Goal: Task Accomplishment & Management: Use online tool/utility

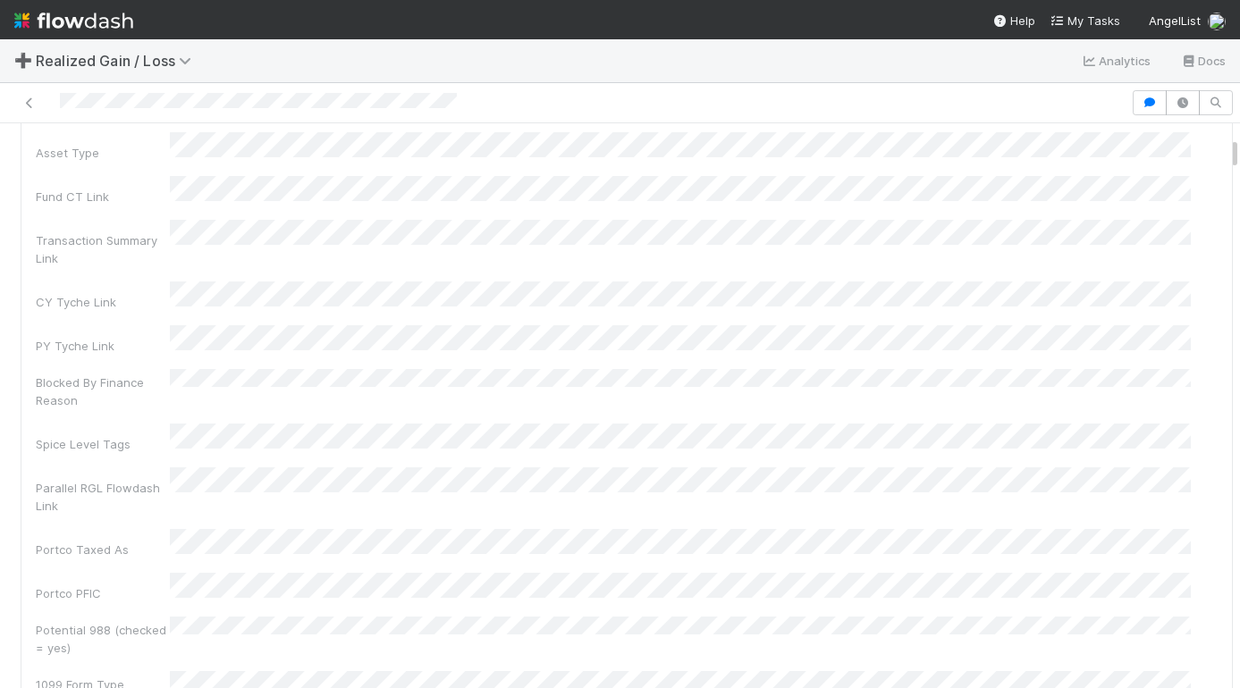
scroll to position [207, 0]
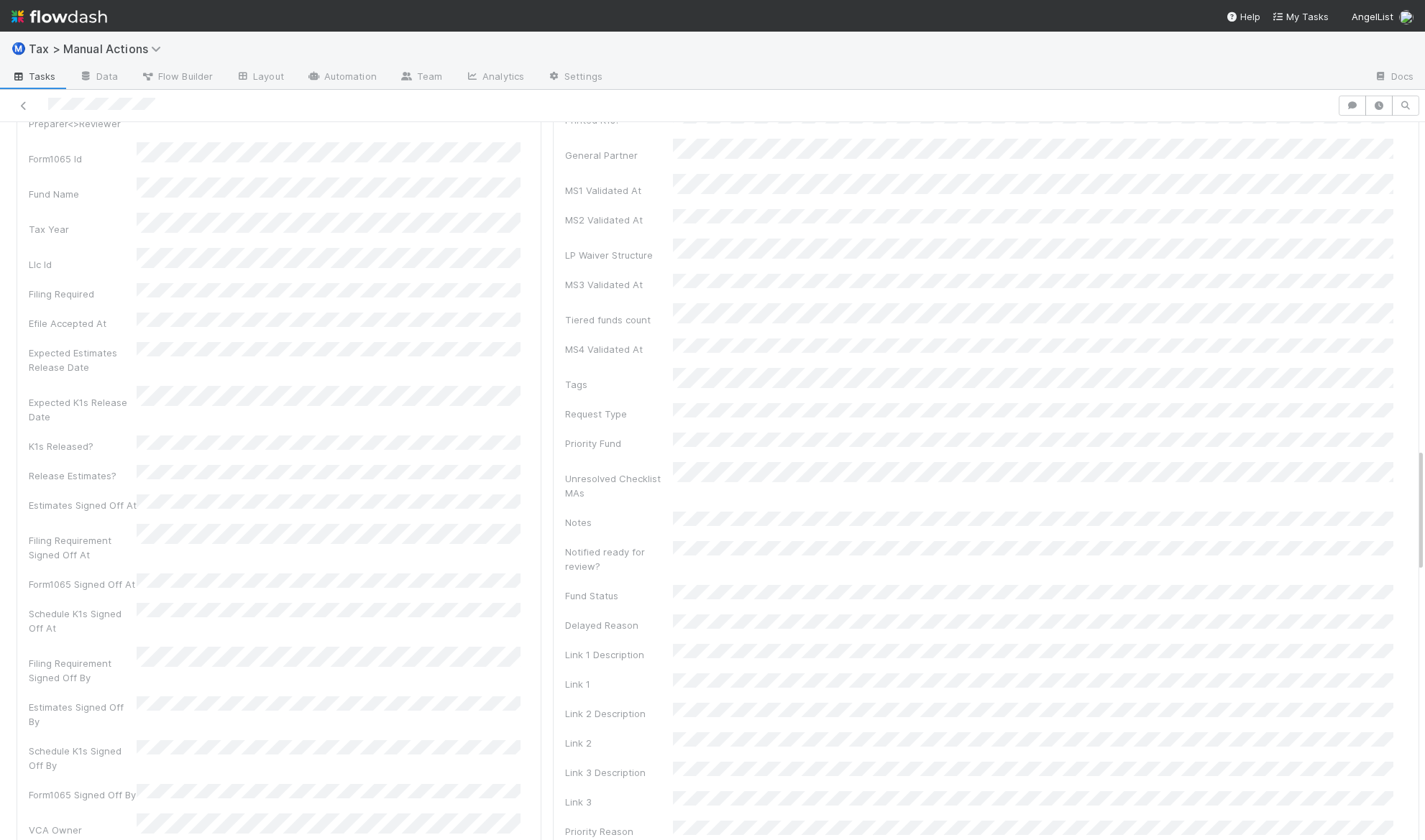
scroll to position [1903, 0]
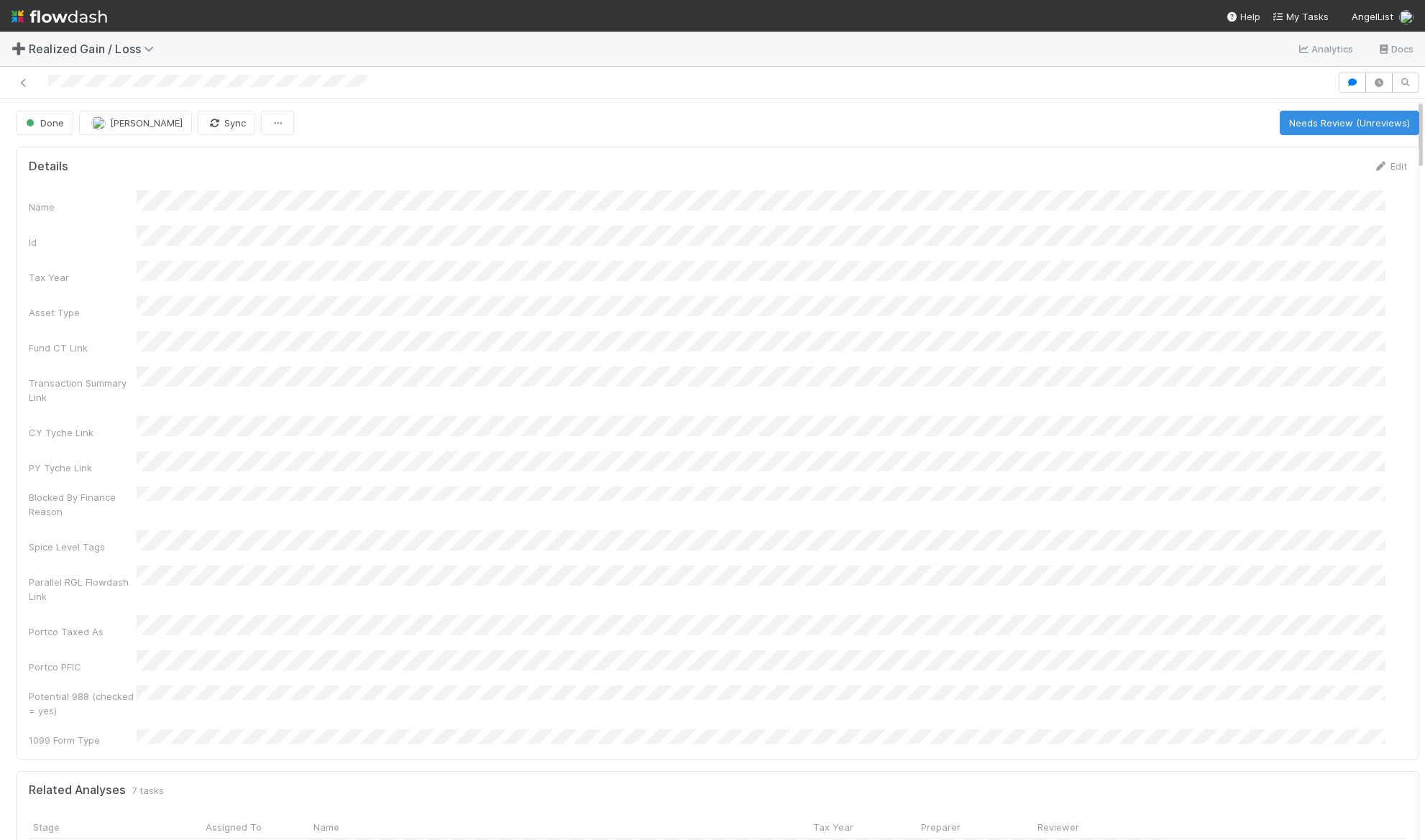
click at [517, 295] on div "Name Id Tax Year Asset Type Fund CT Link Transaction Summary Link CY Tyche Link…" at bounding box center [718, 469] width 1378 height 557
click at [263, 224] on div "Name Id Tax Year Asset Type Fund CT Link Transaction Summary Link CY Tyche Link…" at bounding box center [718, 494] width 1378 height 587
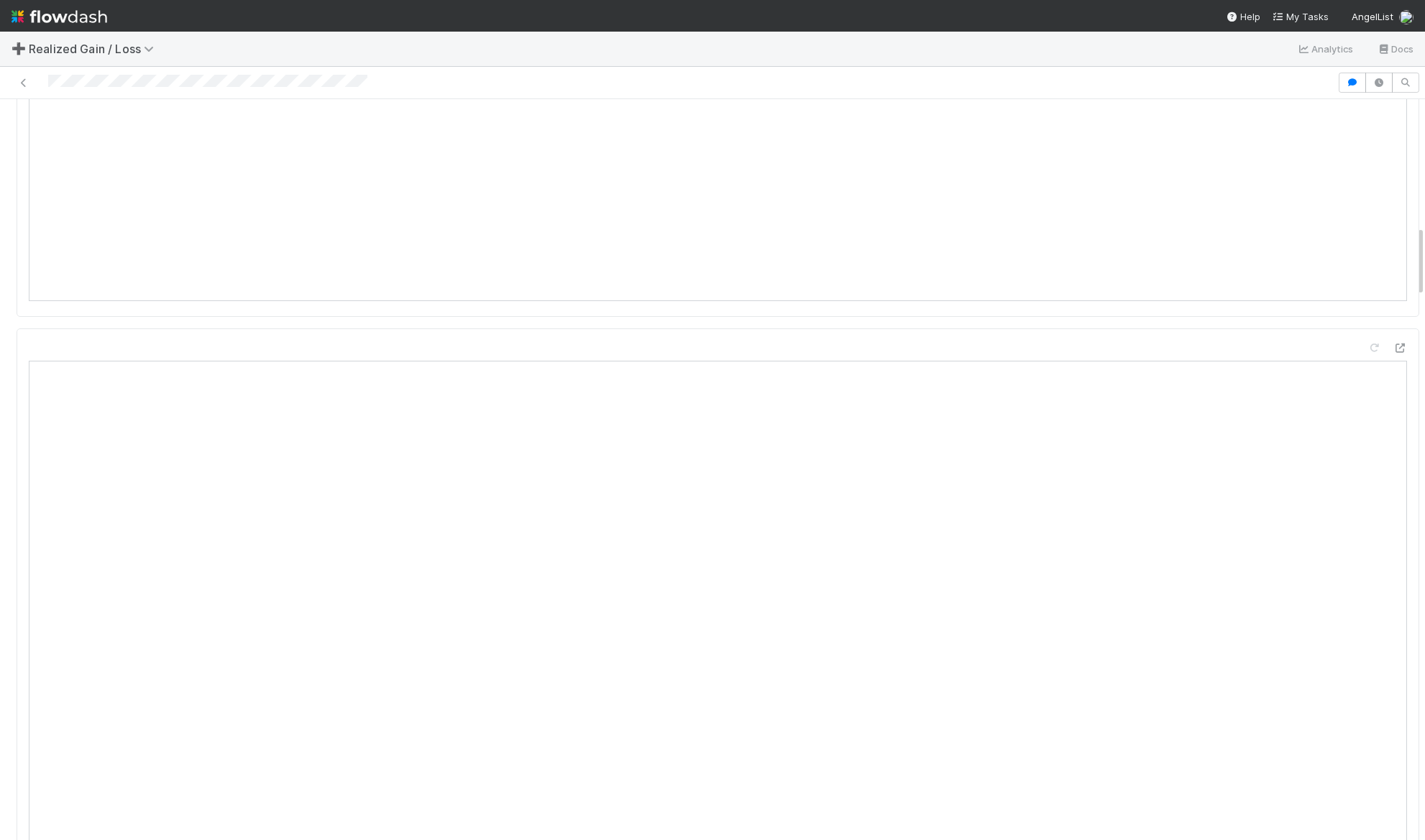
scroll to position [1210, 0]
click at [1393, 346] on icon at bounding box center [1400, 350] width 14 height 10
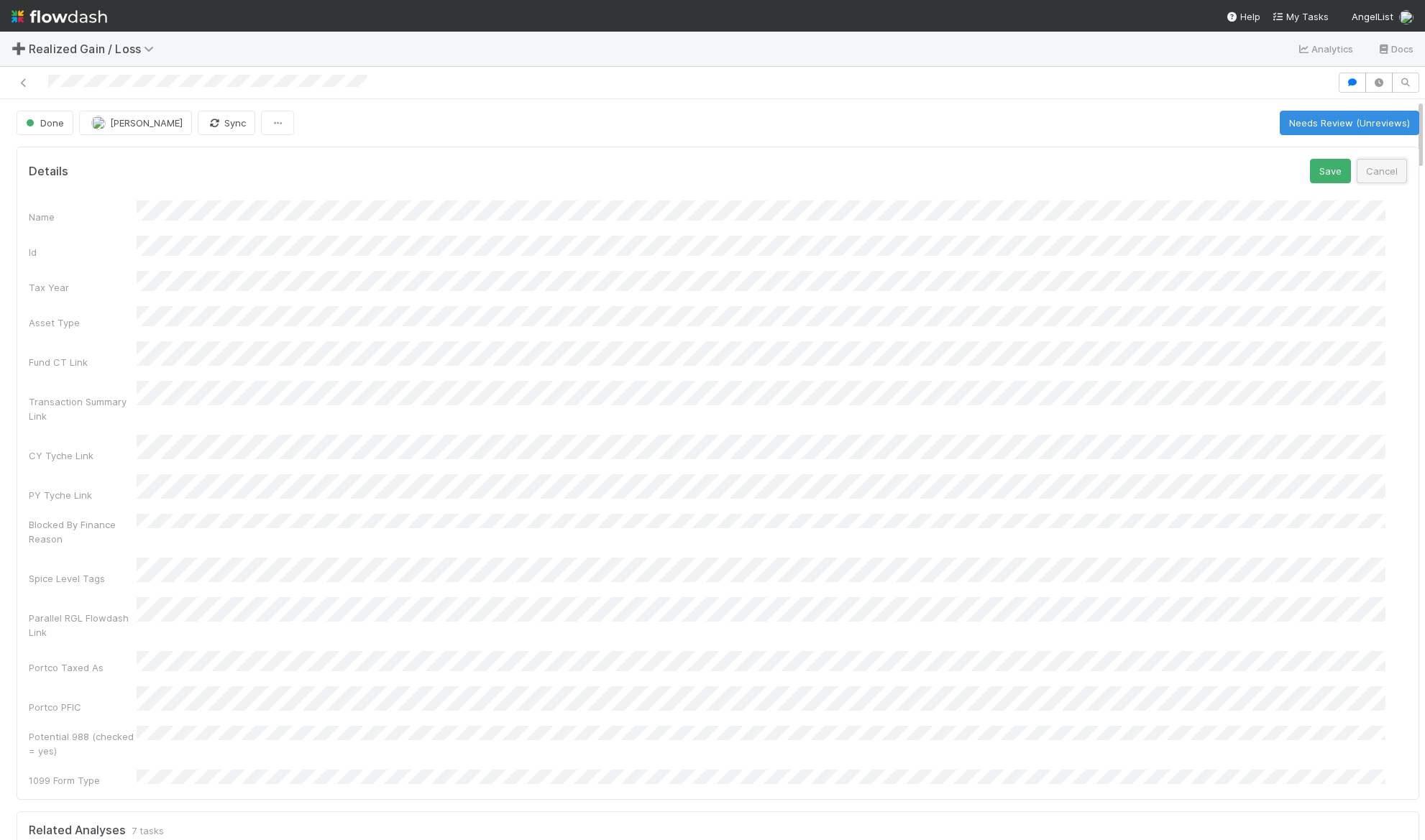
click at [996, 176] on button "Cancel" at bounding box center [1382, 171] width 51 height 24
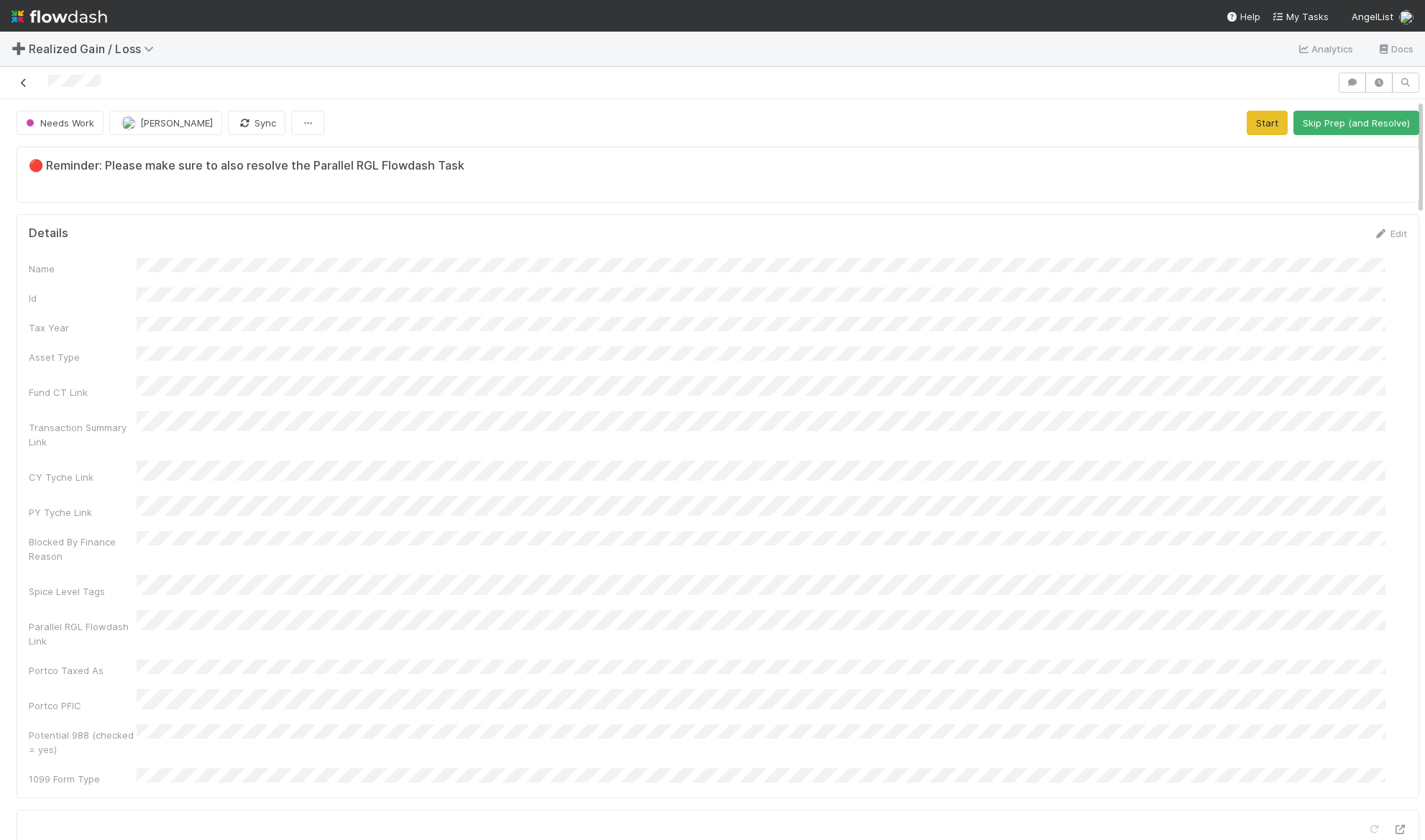
click at [23, 81] on icon at bounding box center [24, 83] width 14 height 10
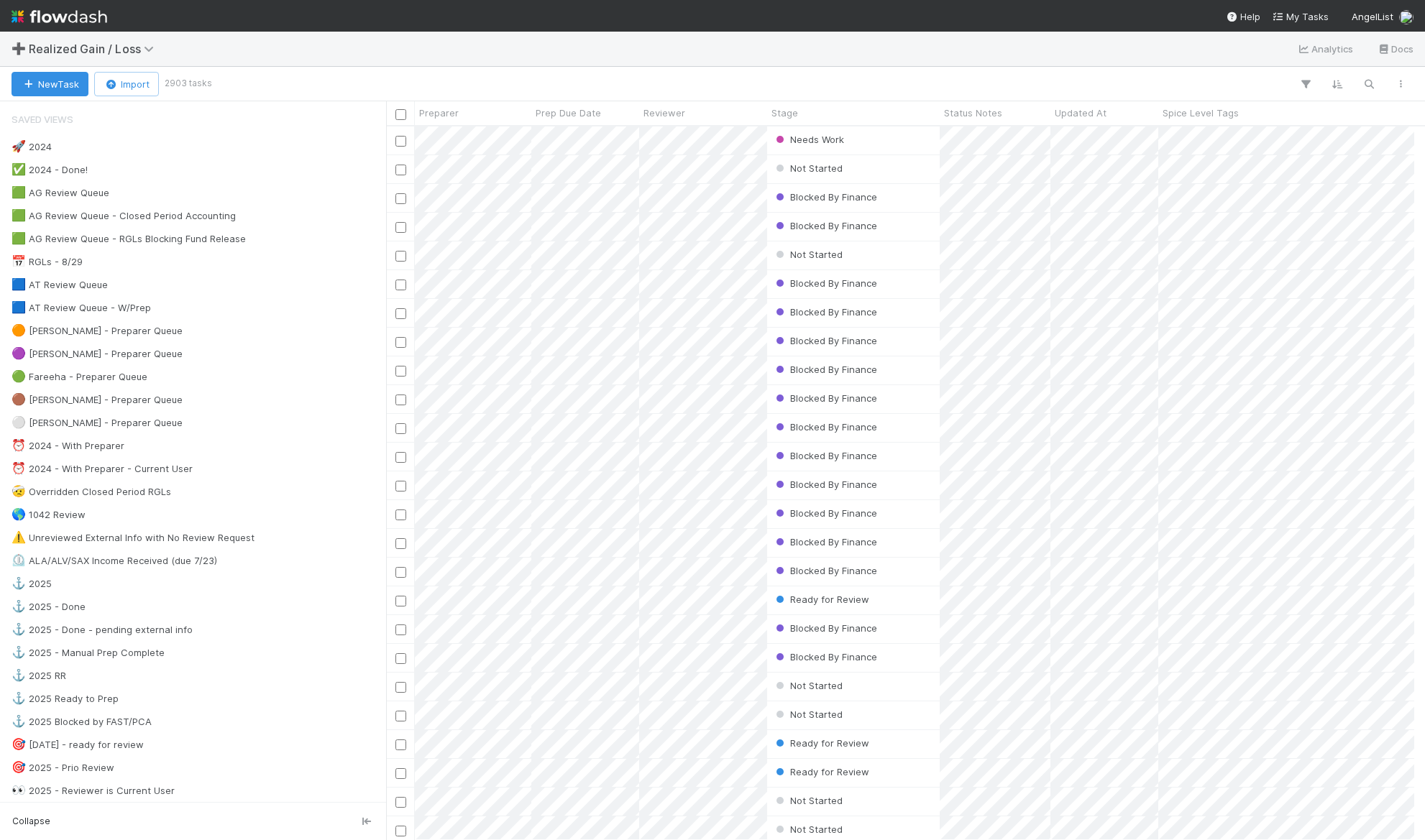
scroll to position [703, 1017]
click at [996, 82] on icon "button" at bounding box center [1369, 84] width 14 height 13
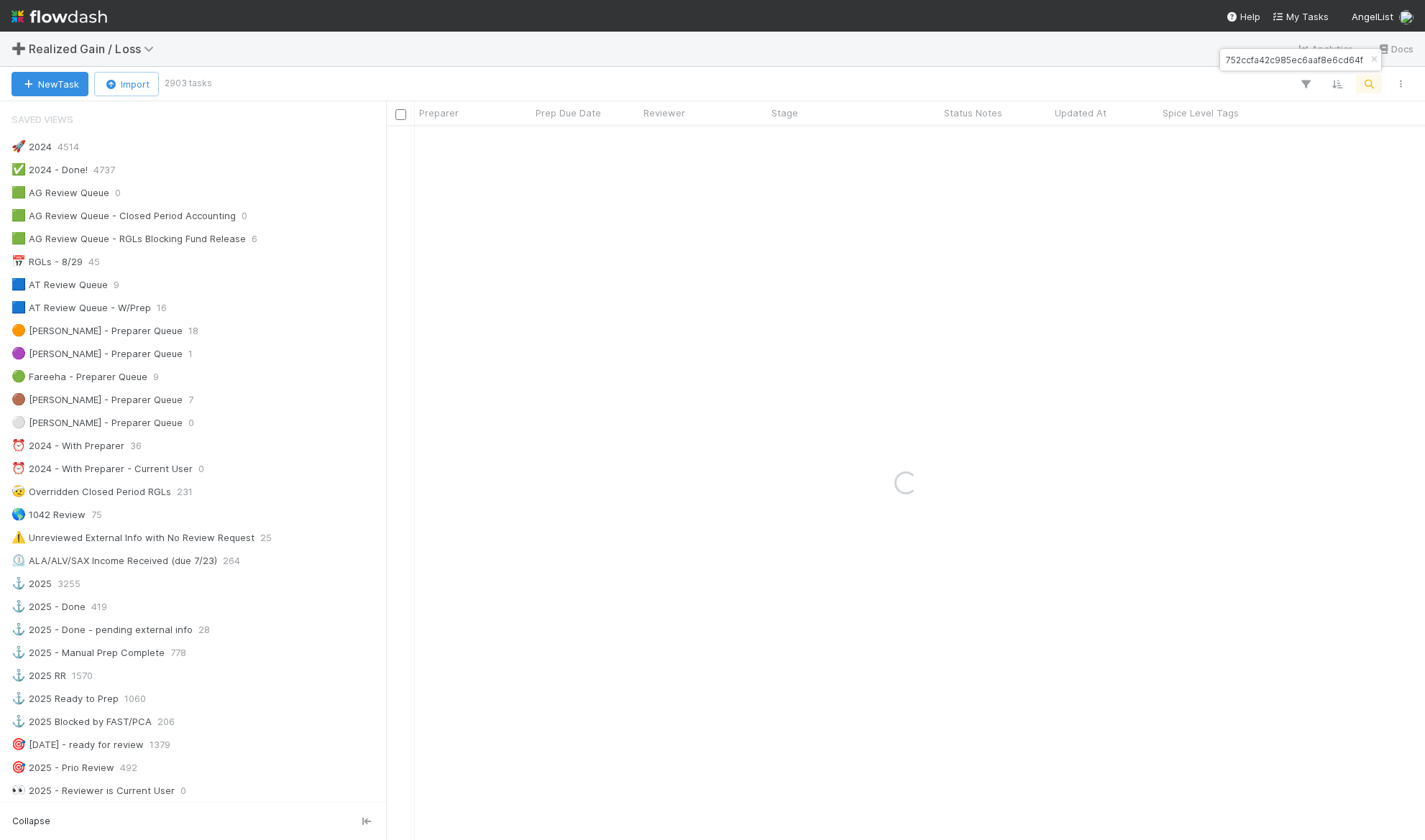
type input "f9eb6752ccfa42c985ec6aaf8e6cd64f"
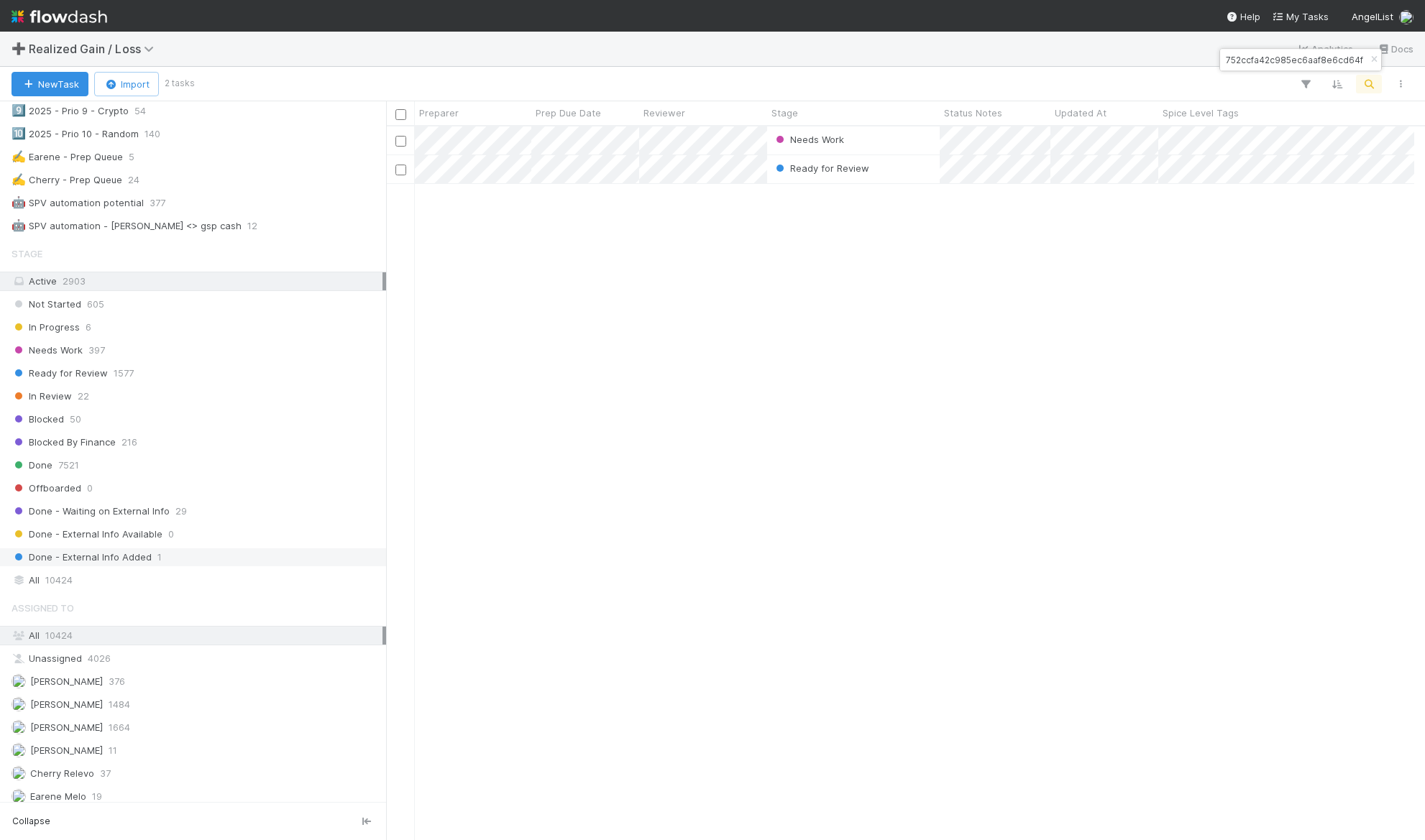
scroll to position [1148, 0]
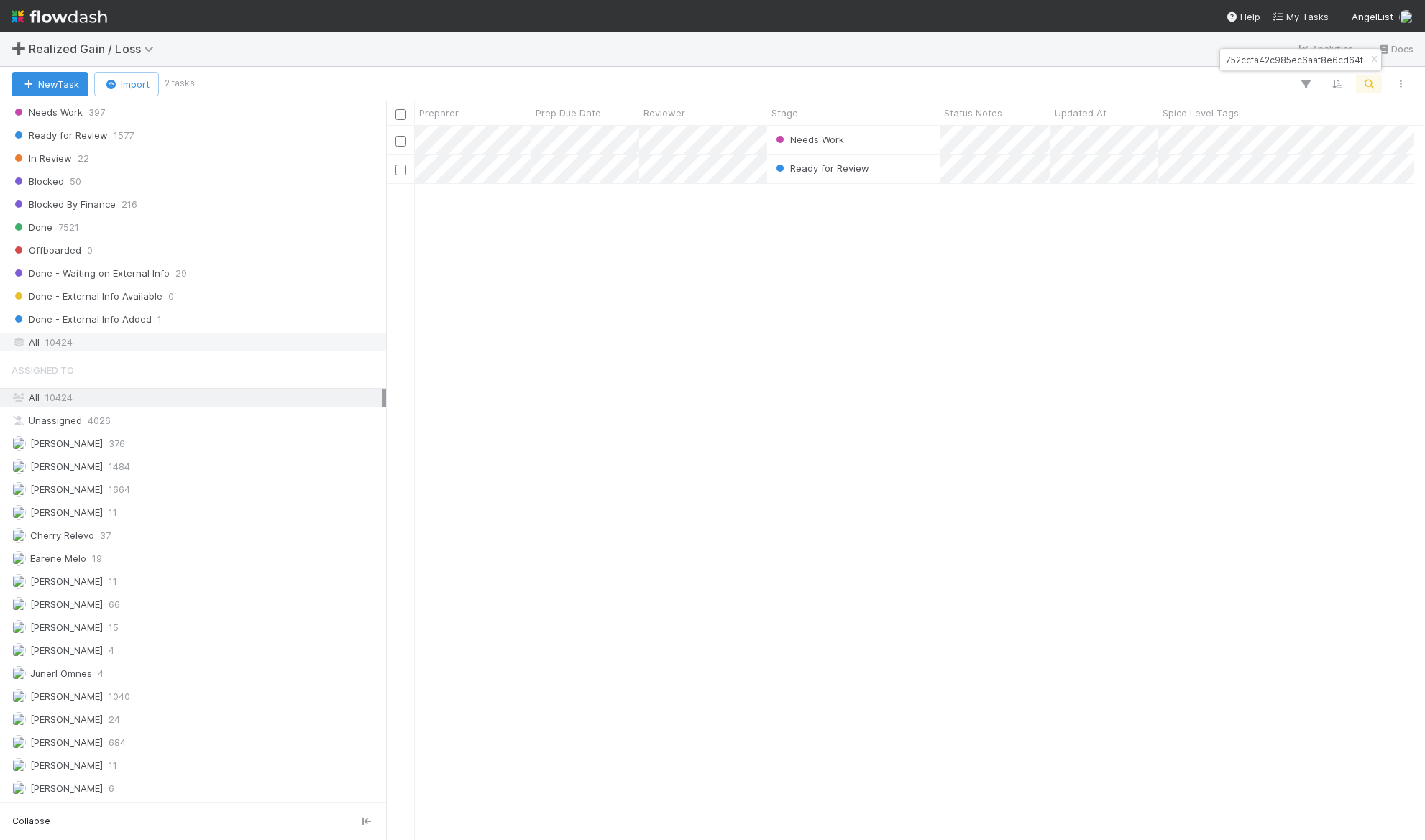
click at [45, 341] on div "All 10424" at bounding box center [196, 342] width 371 height 18
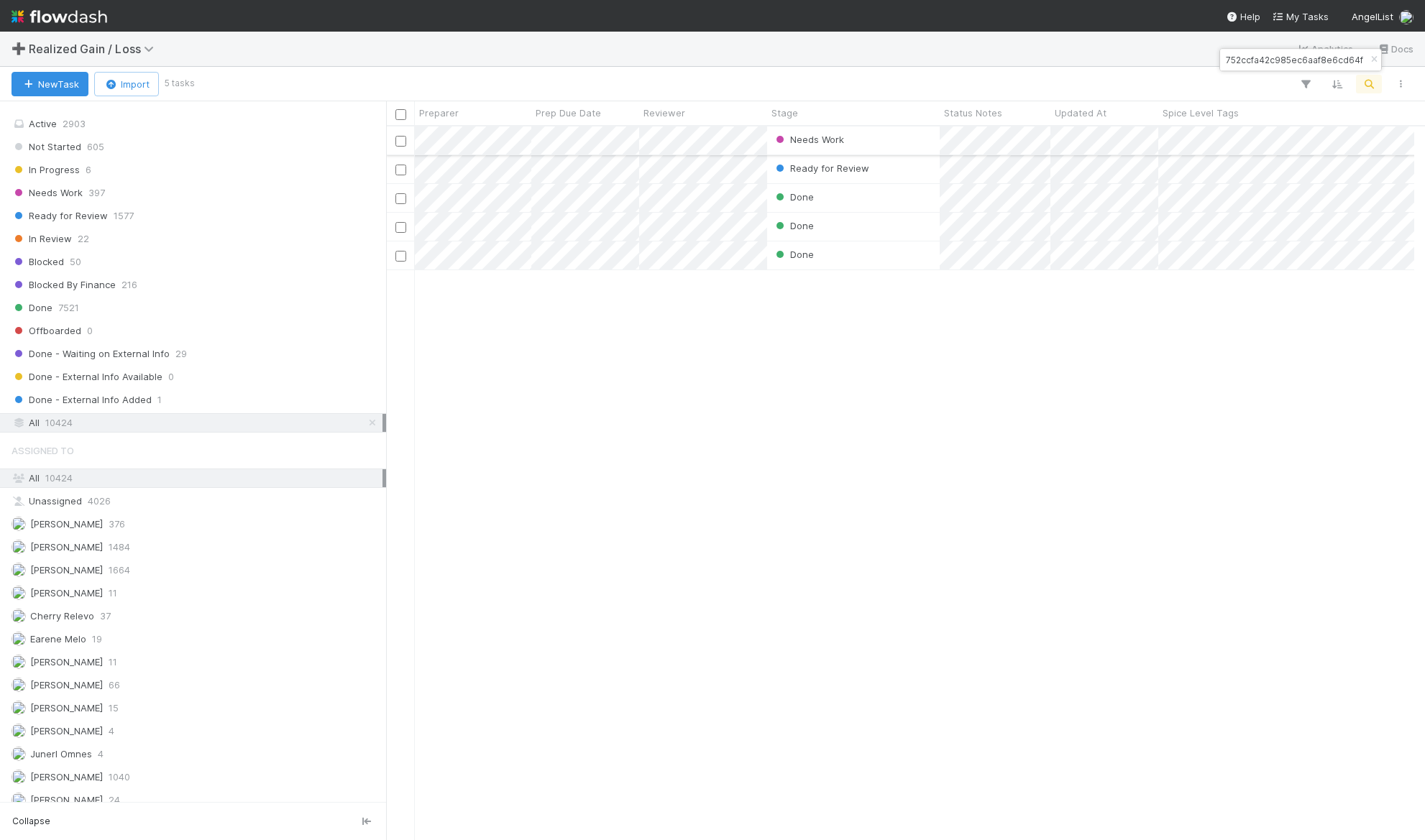
click at [910, 139] on div "Needs Work" at bounding box center [853, 140] width 173 height 28
click at [873, 145] on div "Needs Work" at bounding box center [853, 140] width 173 height 28
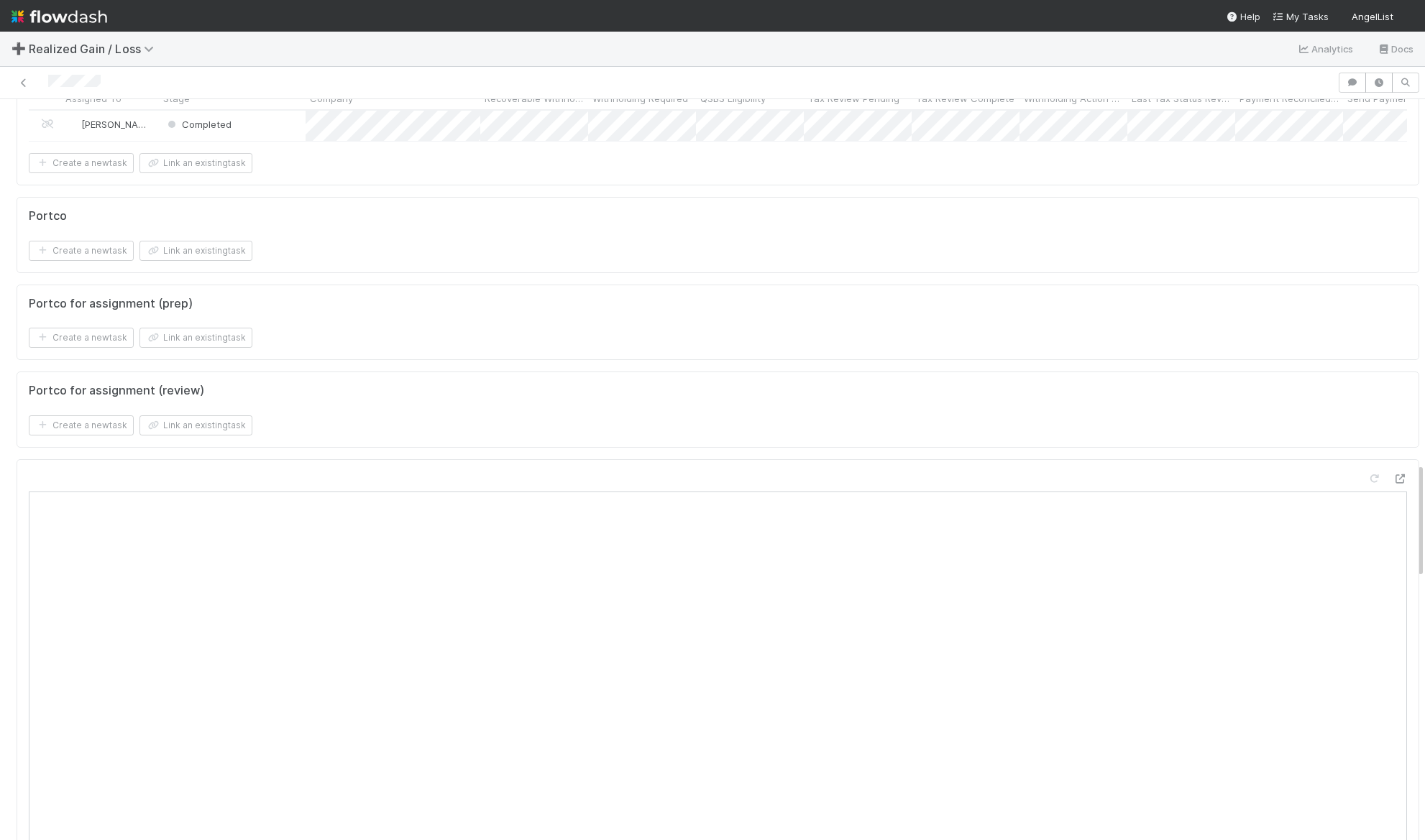
scroll to position [2443, 0]
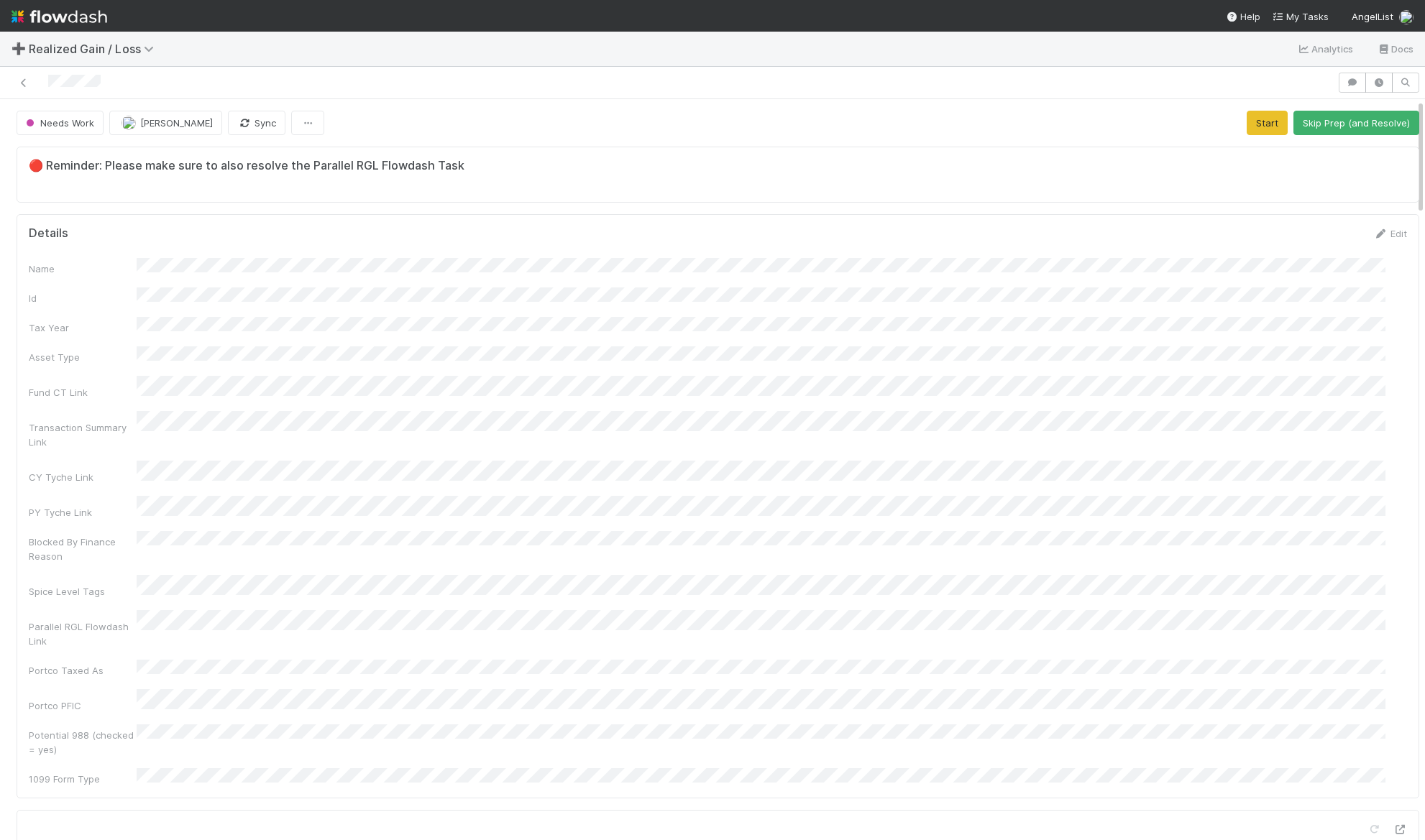
scroll to position [0, 4]
click at [20, 81] on icon at bounding box center [24, 83] width 14 height 10
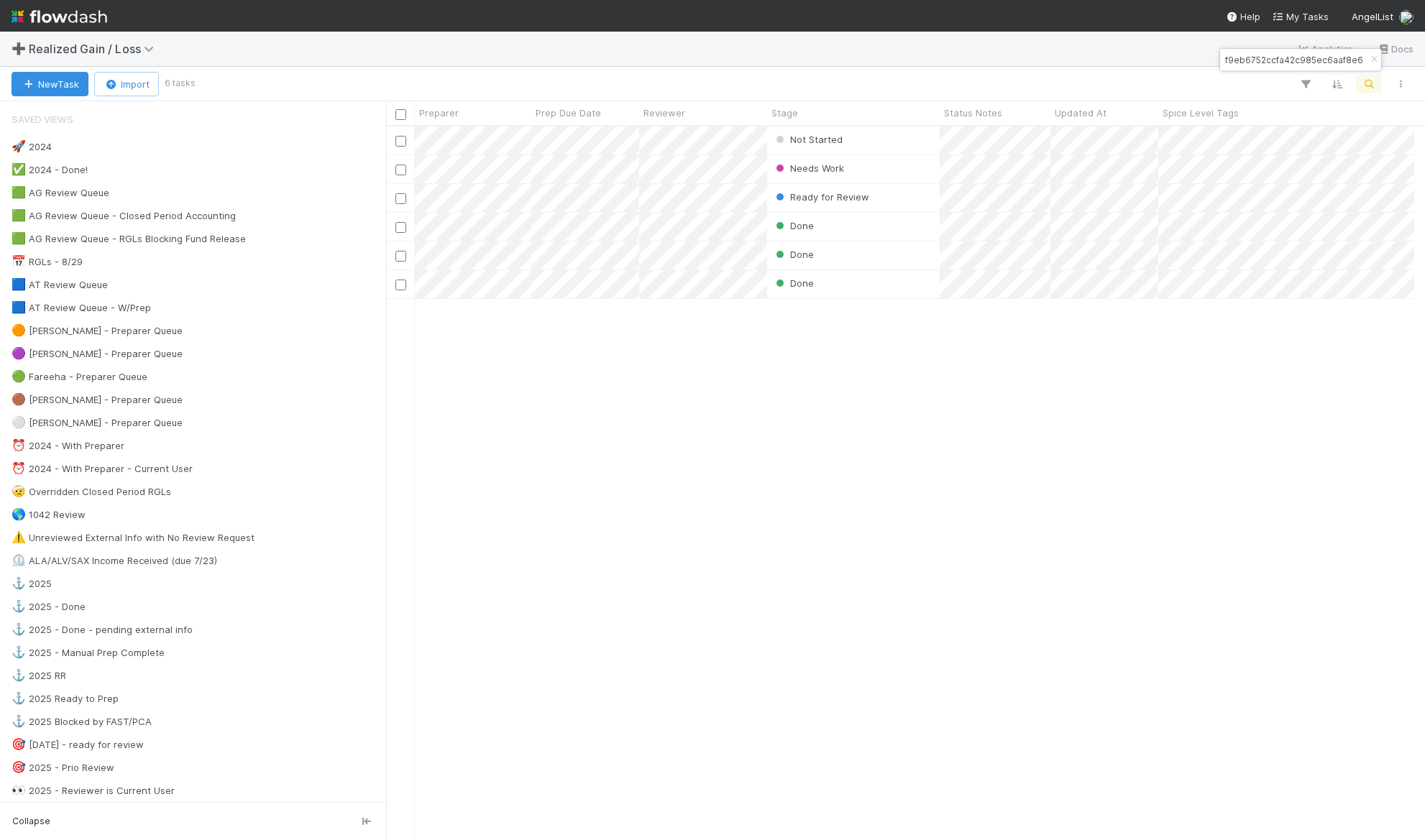
scroll to position [703, 1017]
click at [885, 139] on div "Not Started" at bounding box center [853, 140] width 173 height 28
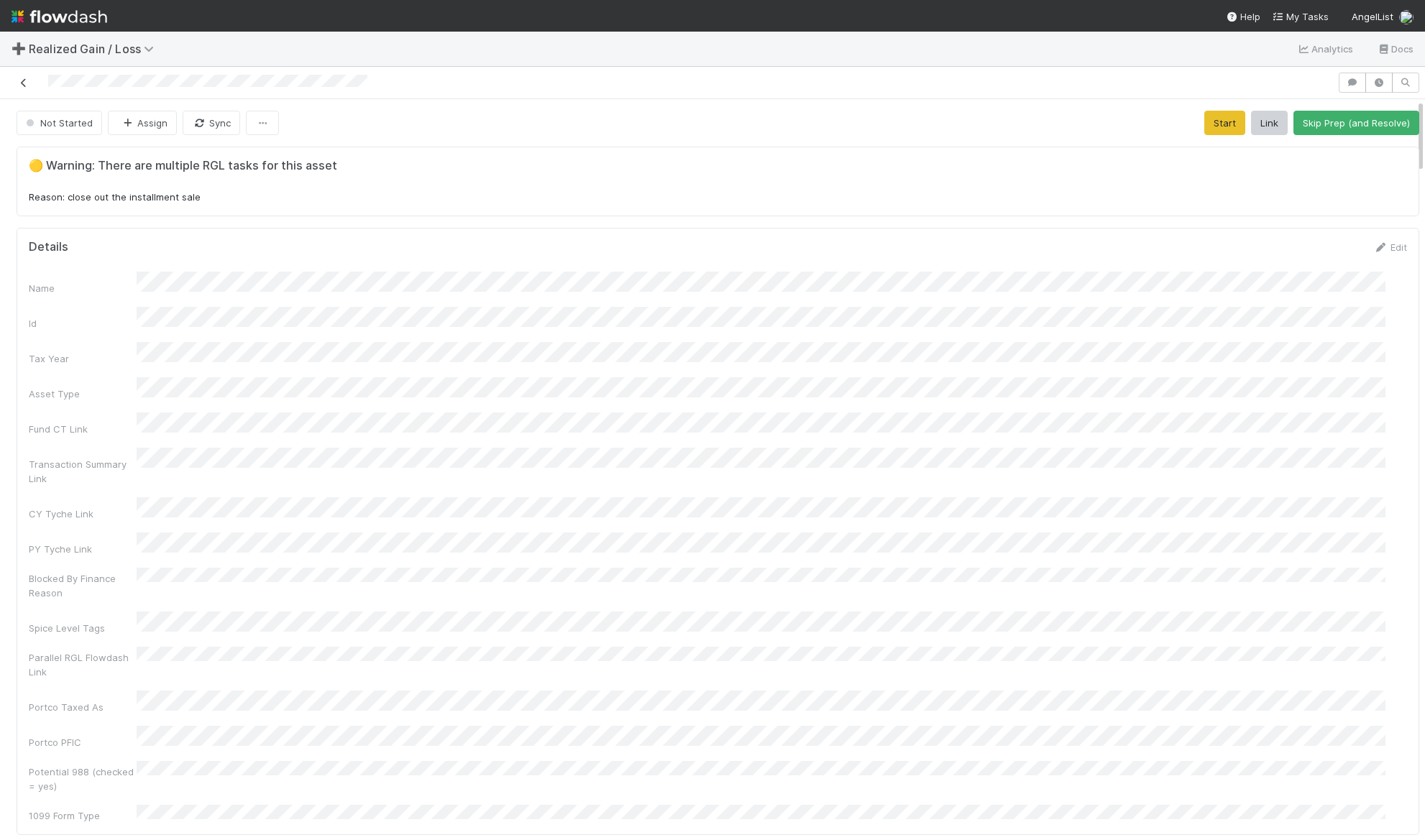
click at [24, 83] on icon at bounding box center [24, 83] width 14 height 10
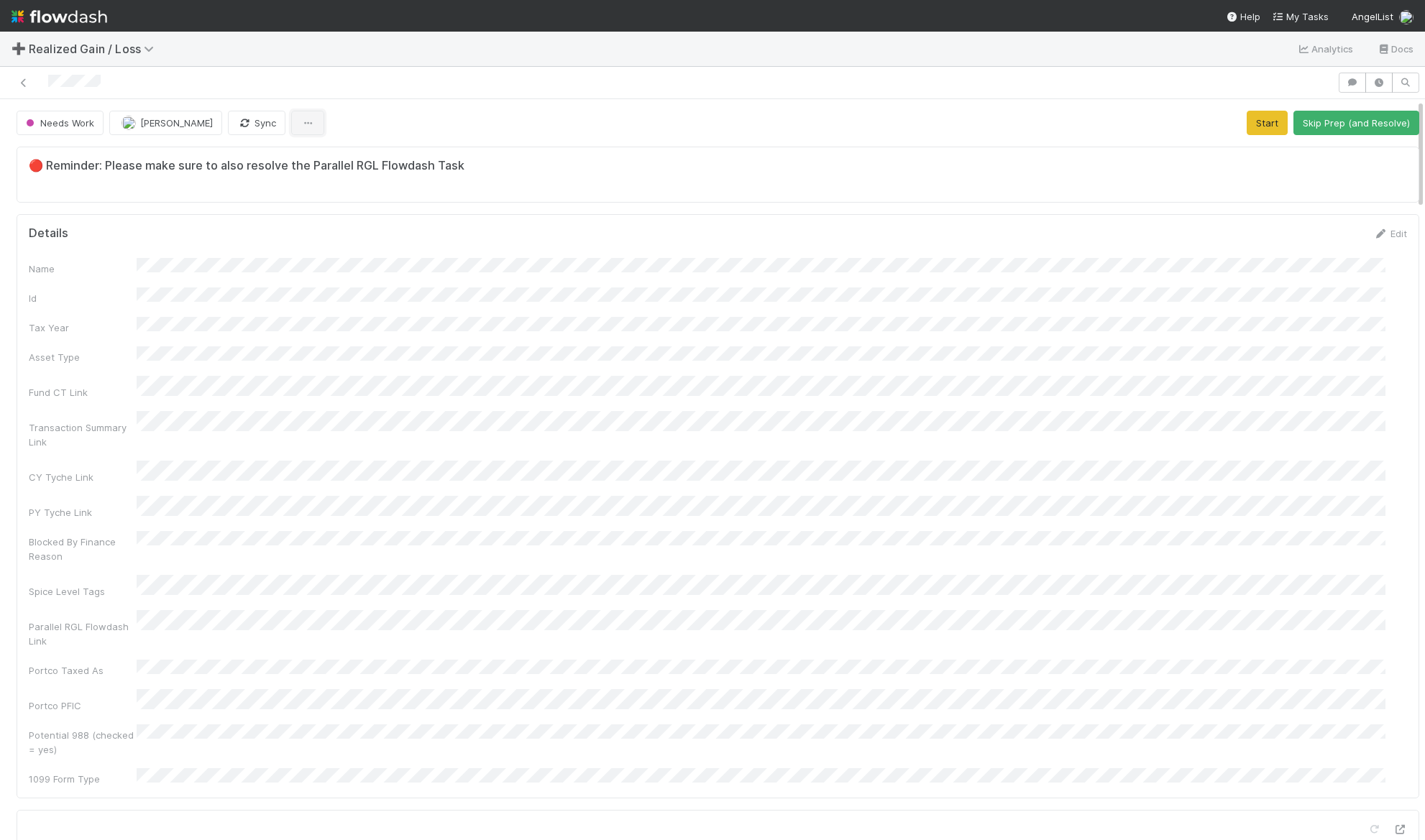
click at [306, 119] on icon "button" at bounding box center [308, 124] width 14 height 10
click at [423, 114] on div "Duplicate Delete" at bounding box center [712, 420] width 1425 height 840
click at [313, 120] on button "button" at bounding box center [307, 123] width 33 height 24
click at [539, 113] on div "Duplicate Delete" at bounding box center [712, 420] width 1425 height 840
